Goal: Navigation & Orientation: Find specific page/section

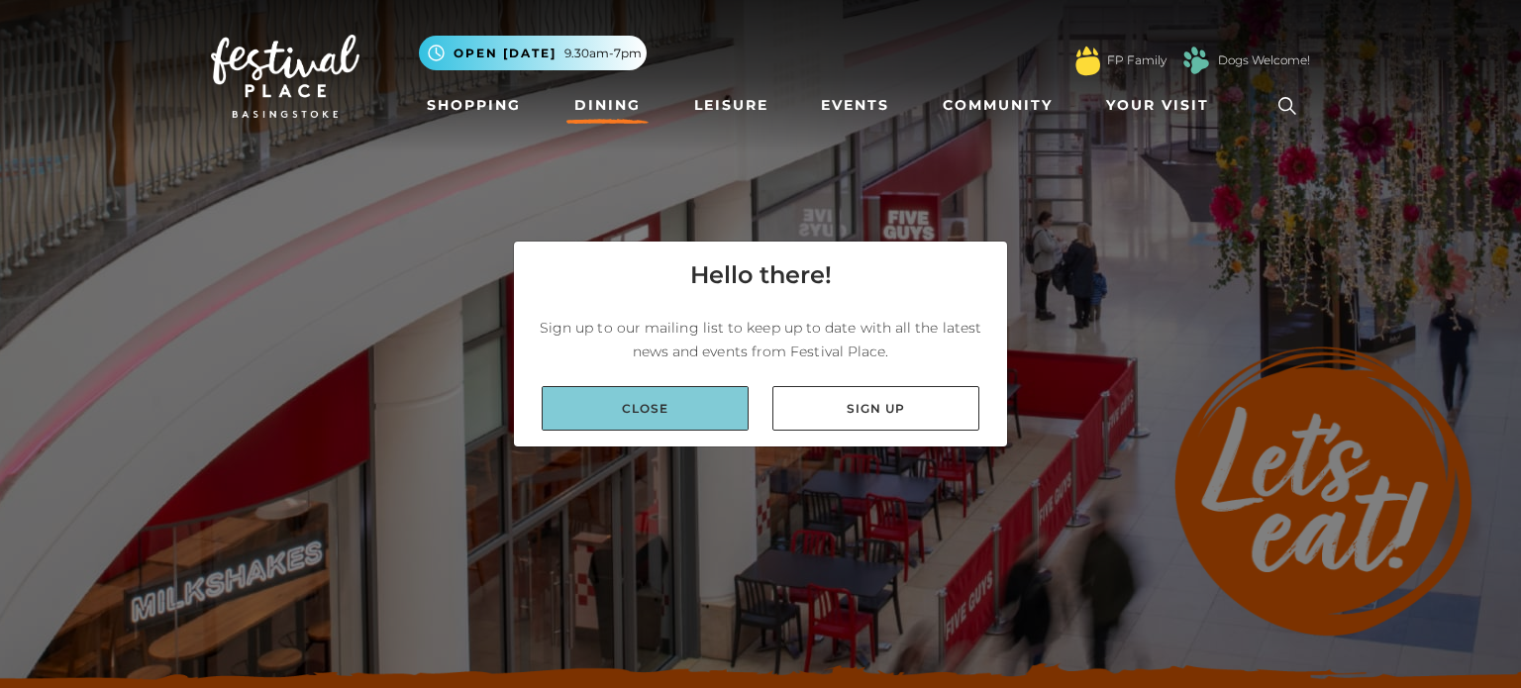
click at [696, 420] on link "Close" at bounding box center [644, 408] width 207 height 45
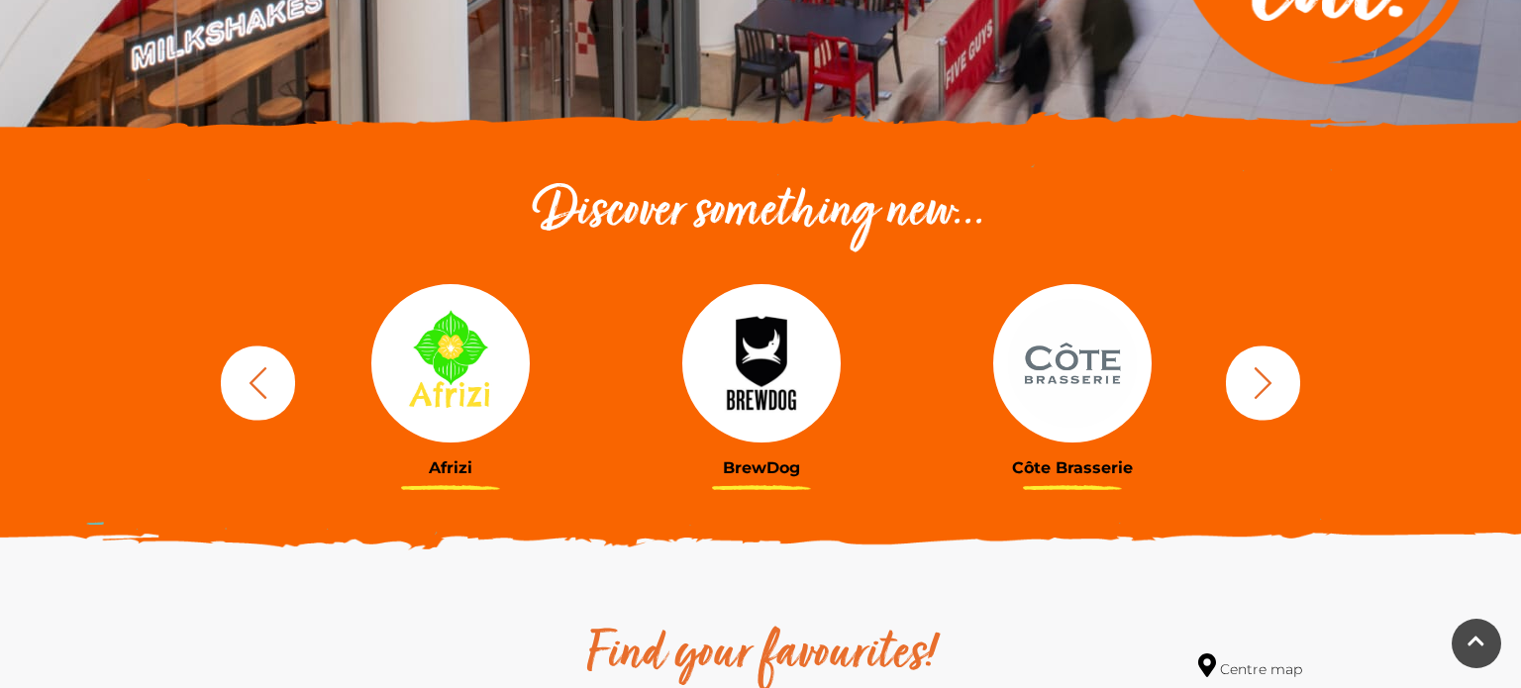
scroll to position [554, 0]
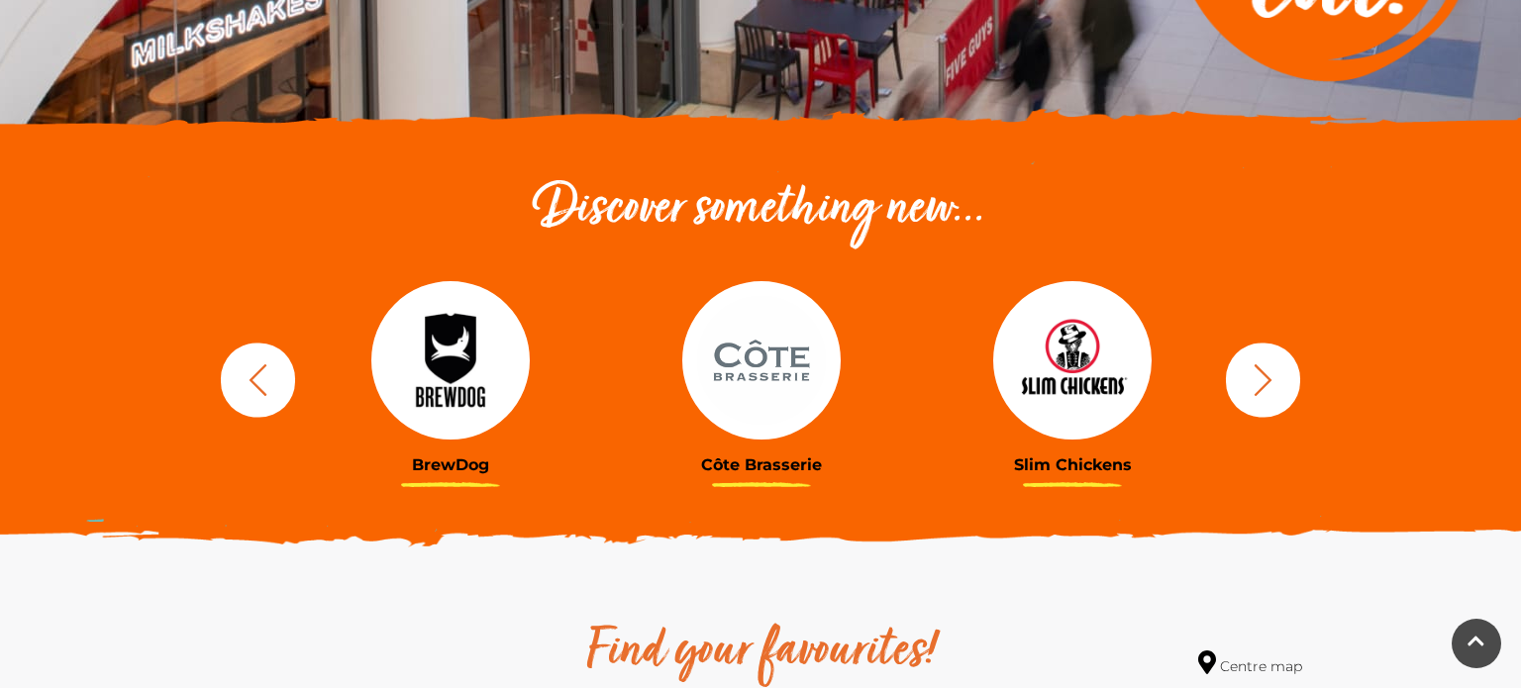
click at [1256, 398] on button "button" at bounding box center [1263, 380] width 74 height 74
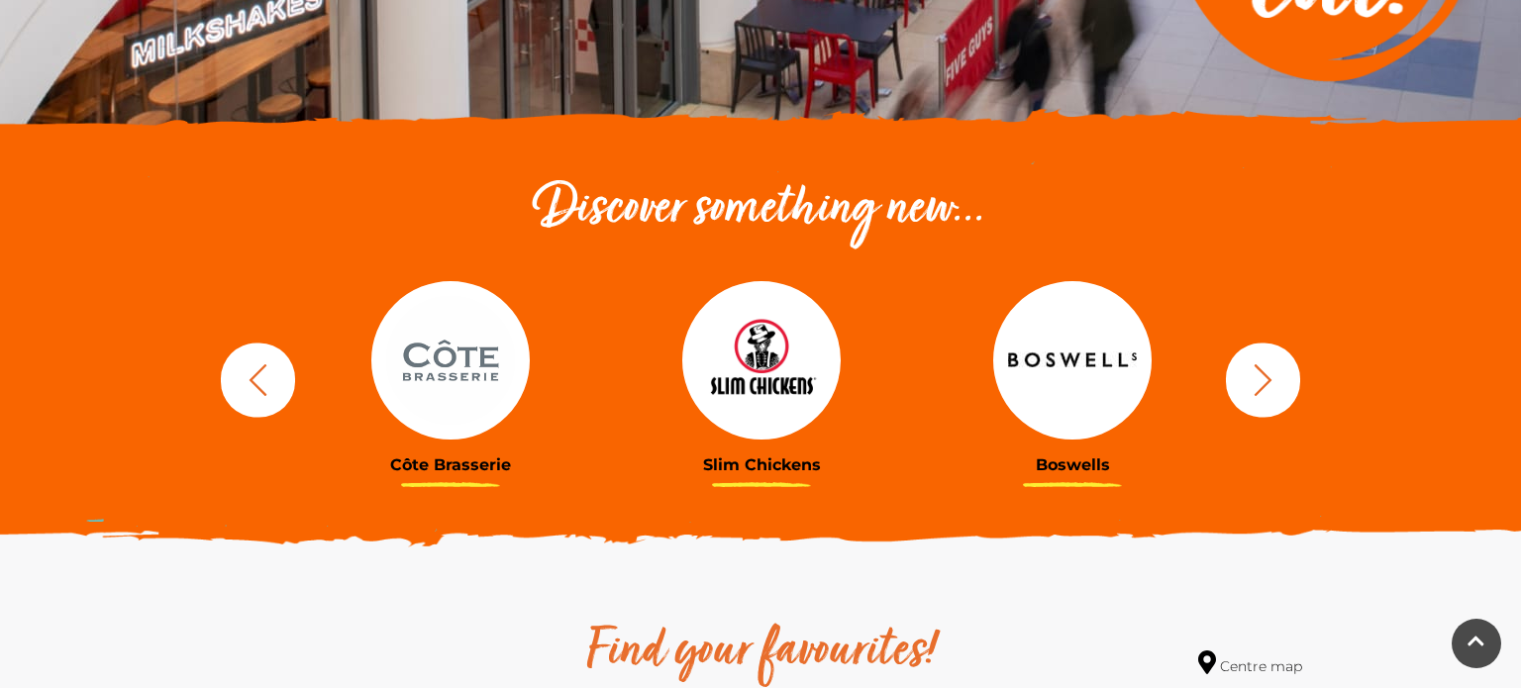
click at [1256, 398] on button "button" at bounding box center [1263, 380] width 74 height 74
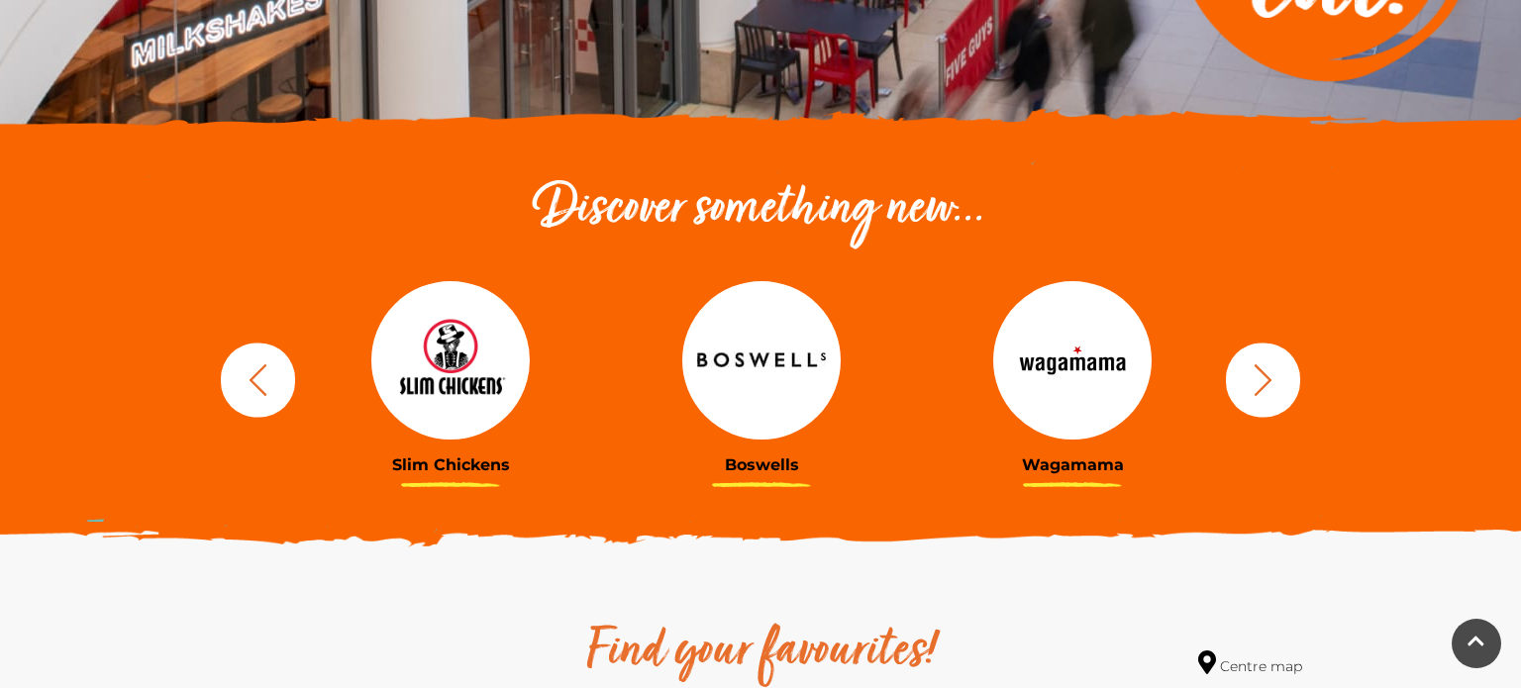
click at [1256, 398] on button "button" at bounding box center [1263, 380] width 74 height 74
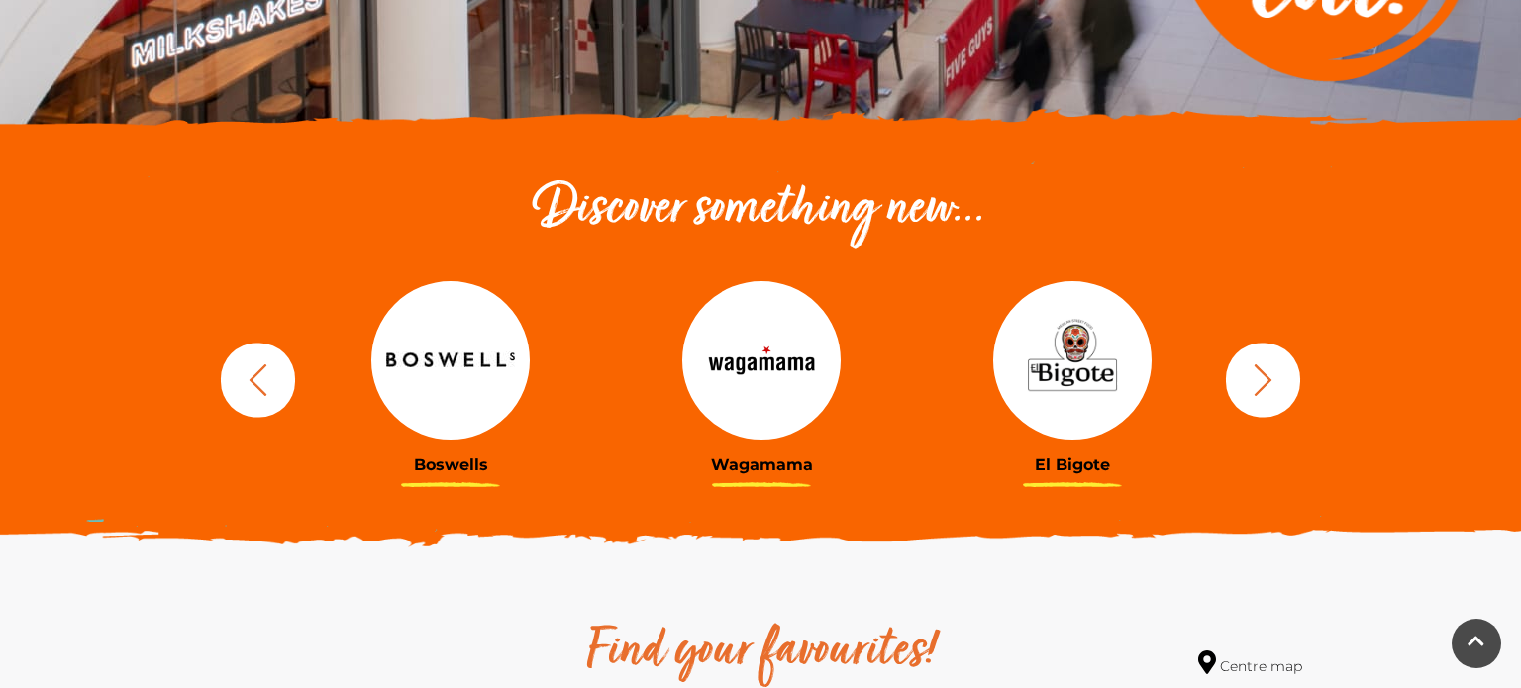
click at [1256, 398] on button "button" at bounding box center [1263, 380] width 74 height 74
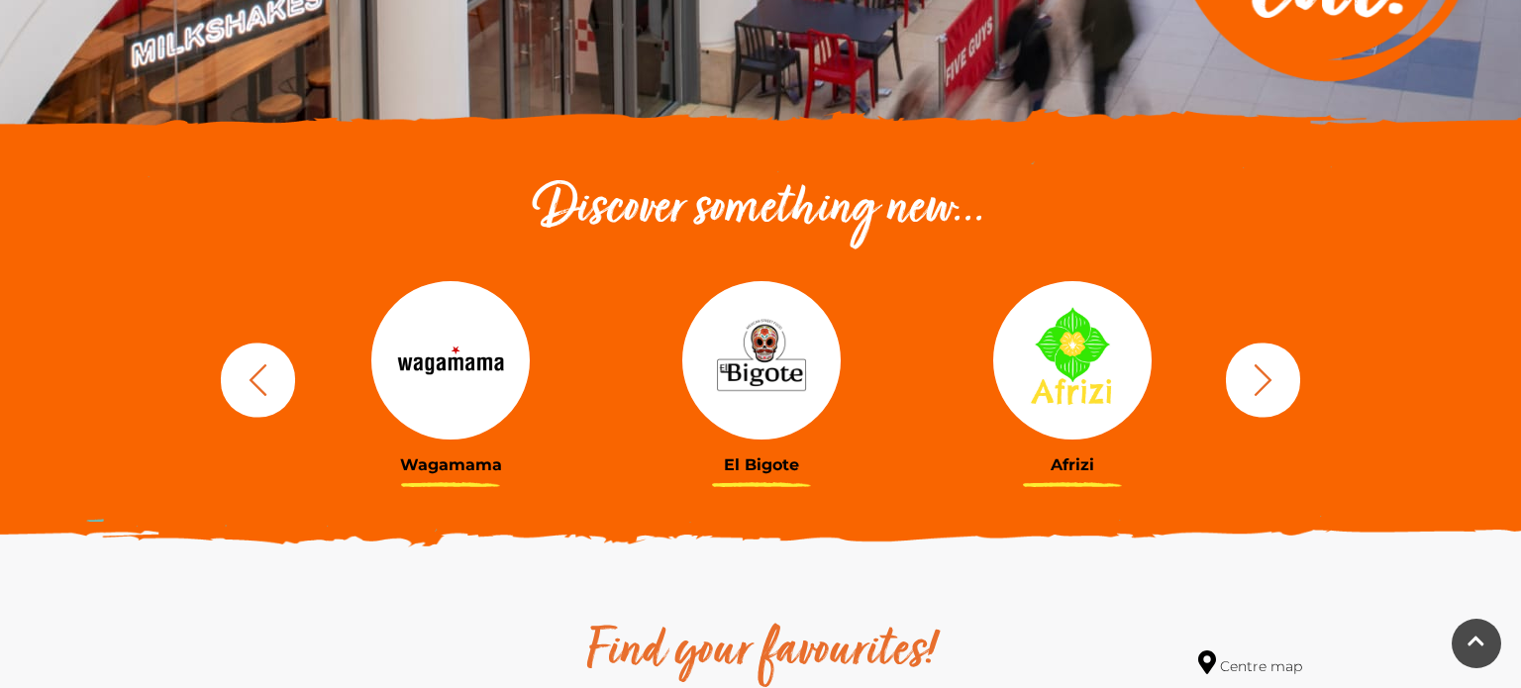
click at [1272, 387] on icon "button" at bounding box center [1262, 379] width 37 height 37
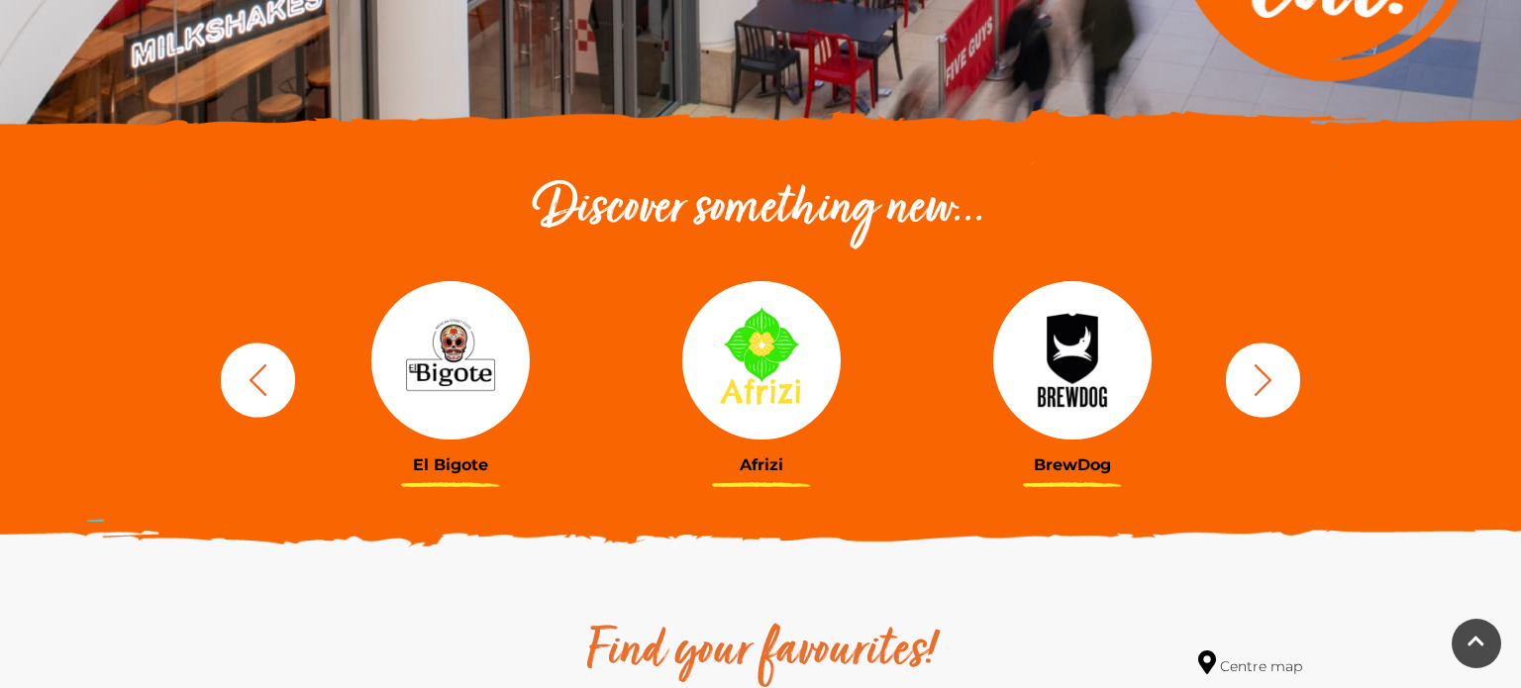
click at [1272, 387] on icon "button" at bounding box center [1262, 379] width 37 height 37
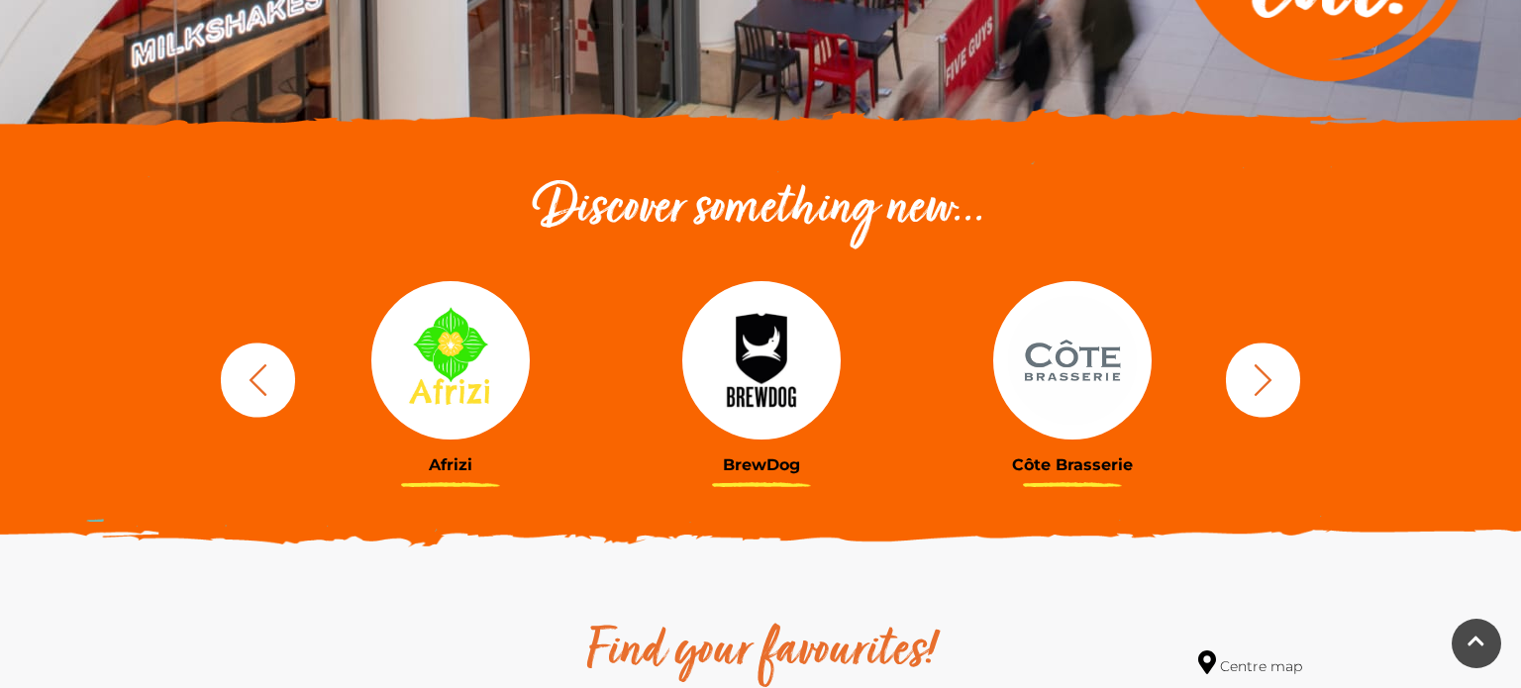
click at [1272, 387] on icon "button" at bounding box center [1262, 379] width 37 height 37
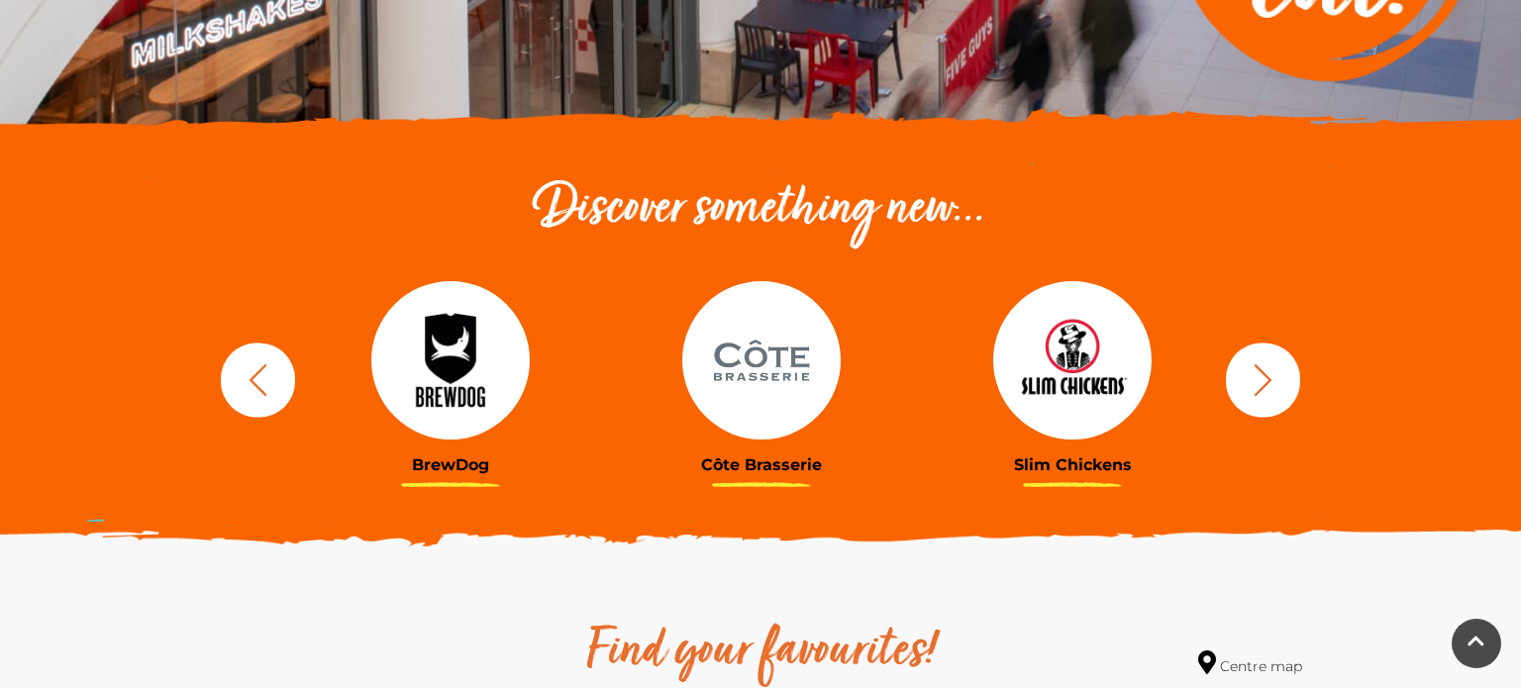
click at [1272, 387] on icon "button" at bounding box center [1262, 379] width 37 height 37
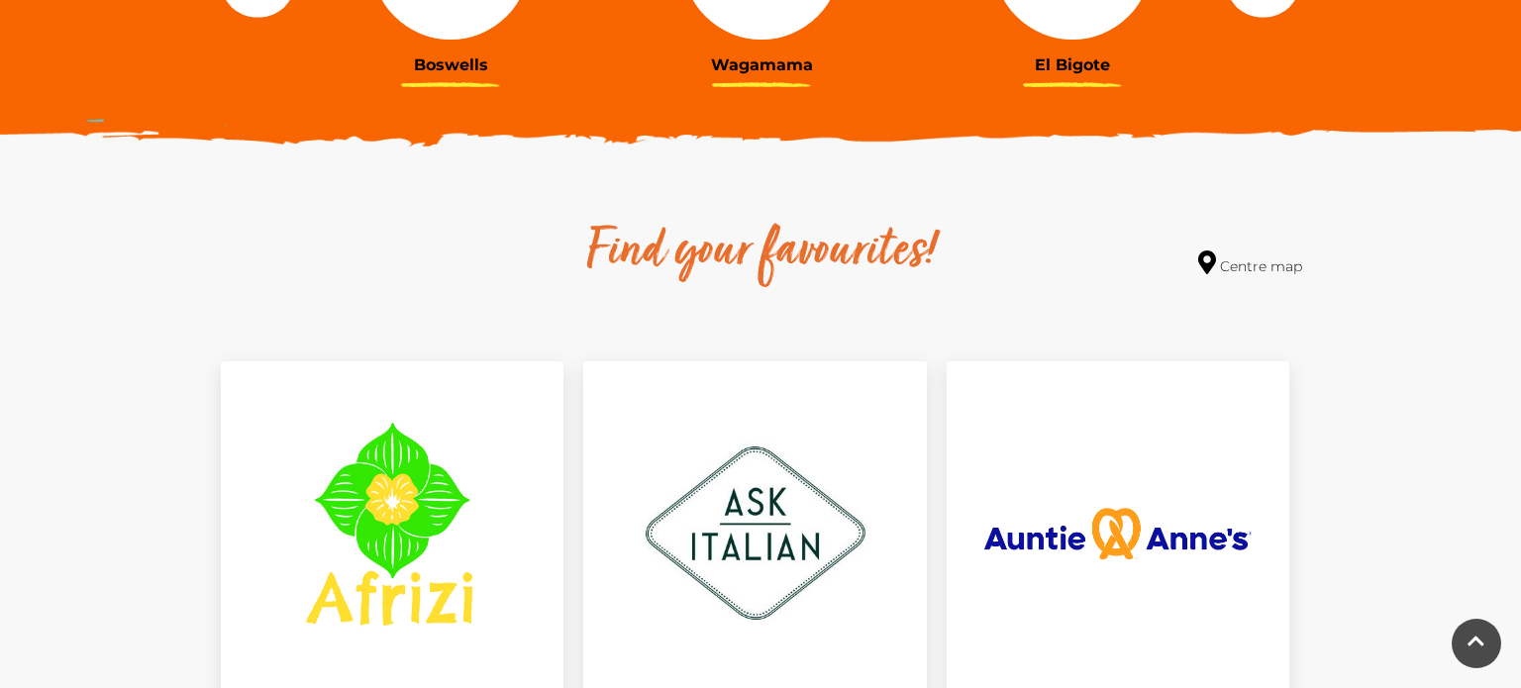
scroll to position [950, 0]
